Goal: Navigation & Orientation: Go to known website

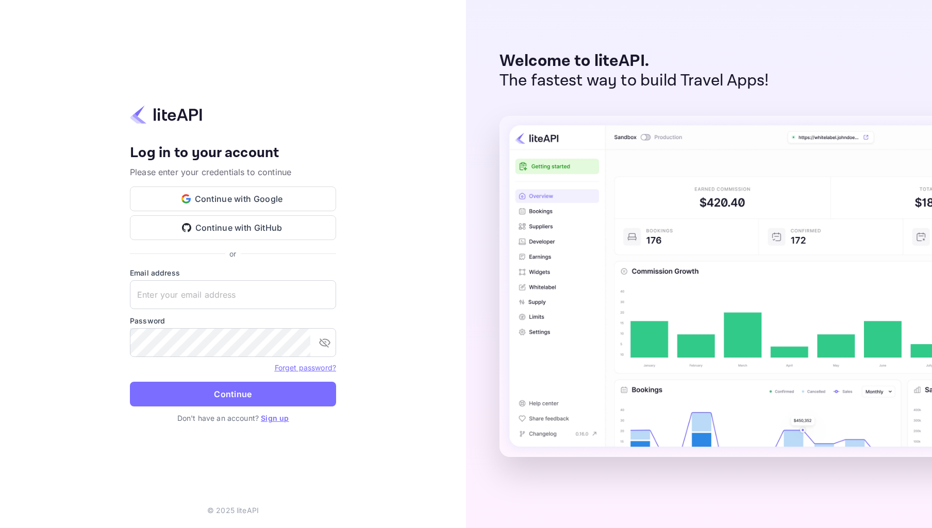
drag, startPoint x: 156, startPoint y: 116, endPoint x: 134, endPoint y: 116, distance: 22.2
click at [134, 116] on div at bounding box center [233, 116] width 206 height 23
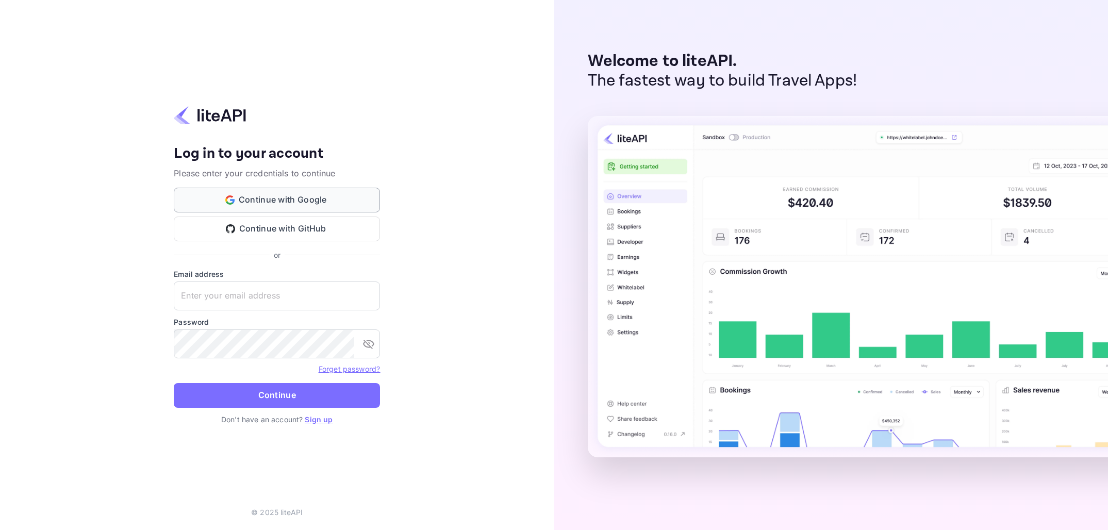
click at [299, 204] on button "Continue with Google" at bounding box center [277, 200] width 206 height 25
click at [306, 200] on button "Continue with Google" at bounding box center [277, 200] width 206 height 25
